Goal: Entertainment & Leisure: Browse casually

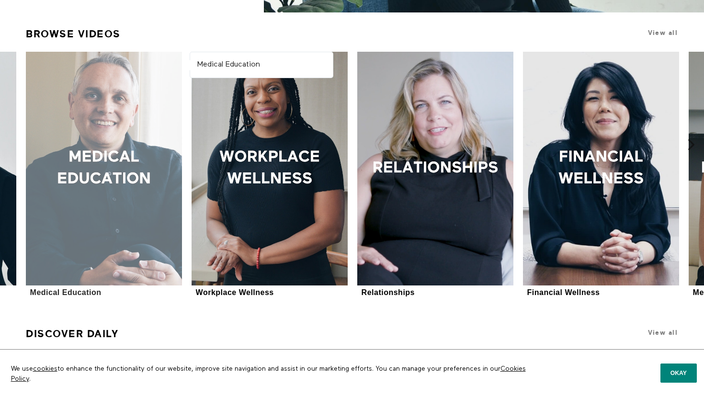
scroll to position [291, 0]
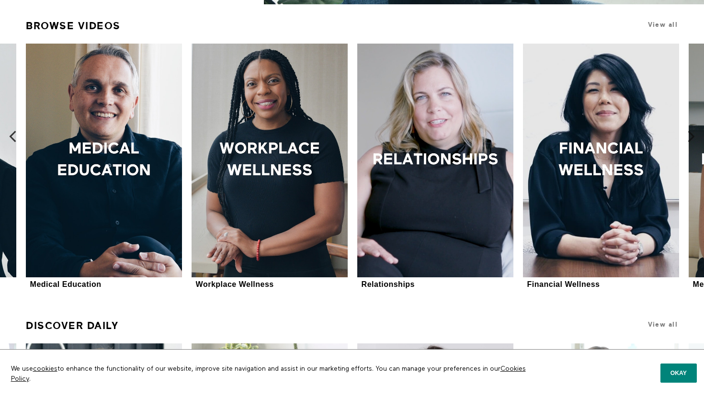
click at [14, 133] on icon at bounding box center [13, 137] width 12 height 12
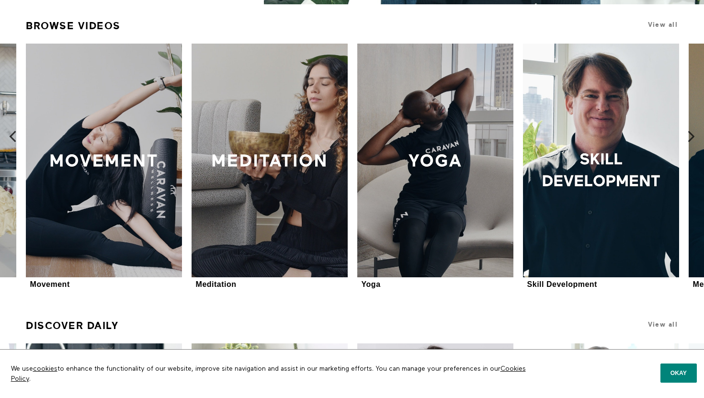
click at [13, 140] on icon at bounding box center [13, 137] width 12 height 12
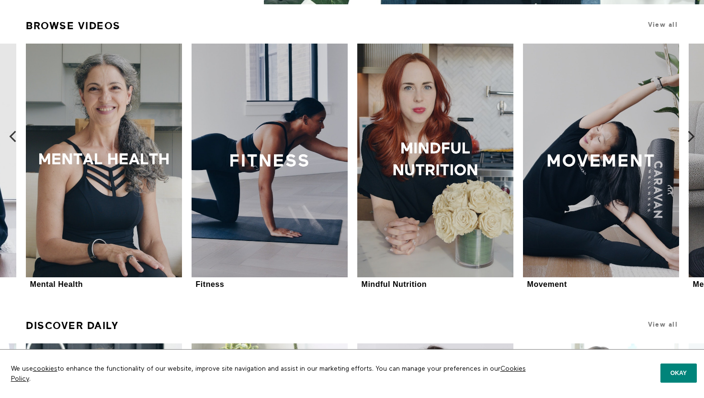
click at [14, 138] on icon at bounding box center [13, 137] width 12 height 12
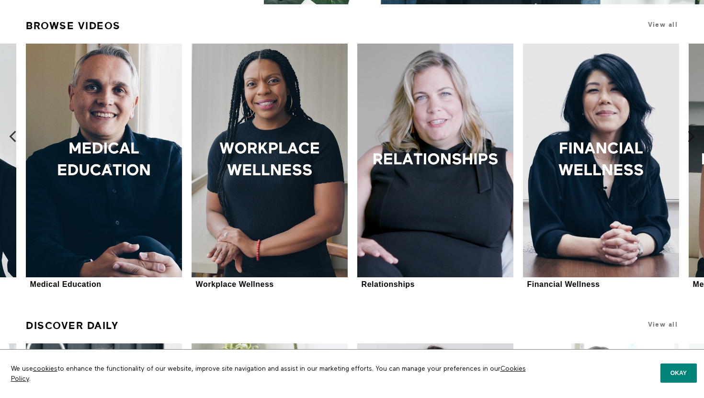
click at [14, 138] on icon at bounding box center [13, 137] width 12 height 12
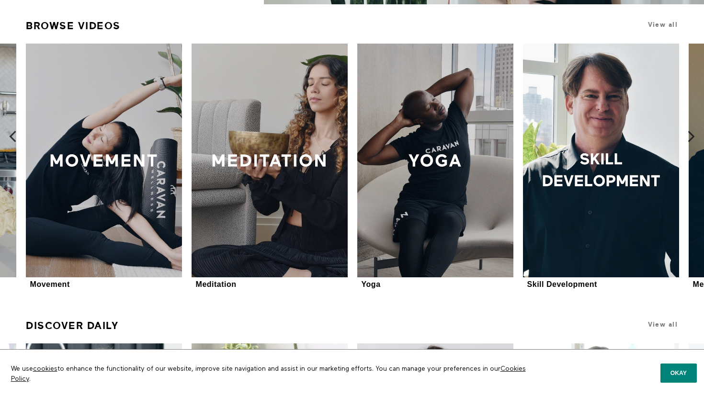
click at [13, 140] on icon at bounding box center [13, 137] width 12 height 12
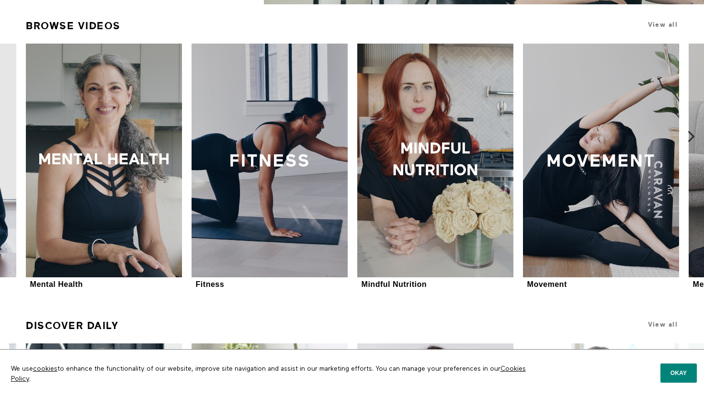
click at [692, 132] on icon at bounding box center [692, 137] width 12 height 12
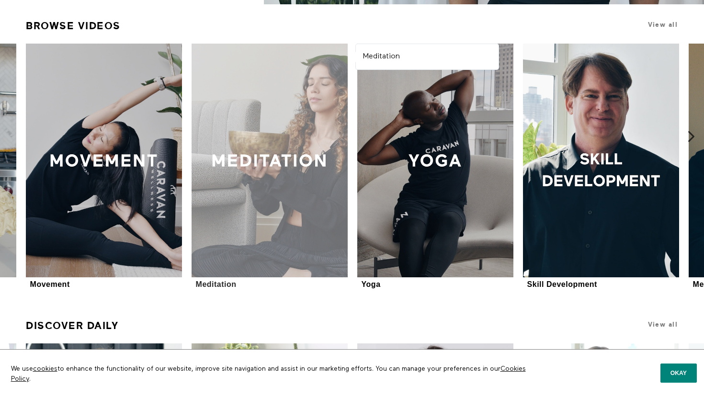
click at [271, 206] on div at bounding box center [270, 161] width 156 height 234
